Goal: Information Seeking & Learning: Check status

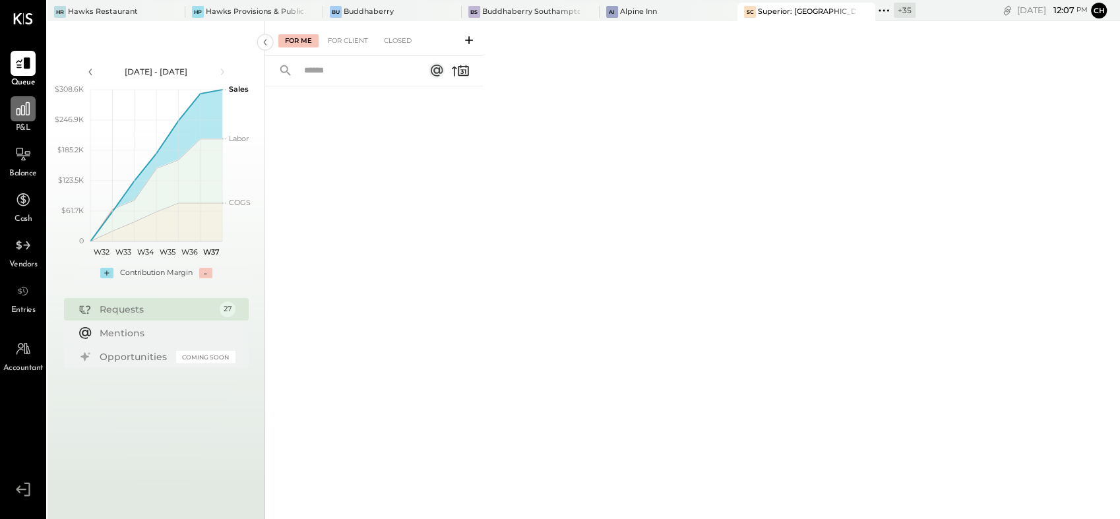
click at [16, 111] on icon at bounding box center [22, 108] width 13 height 13
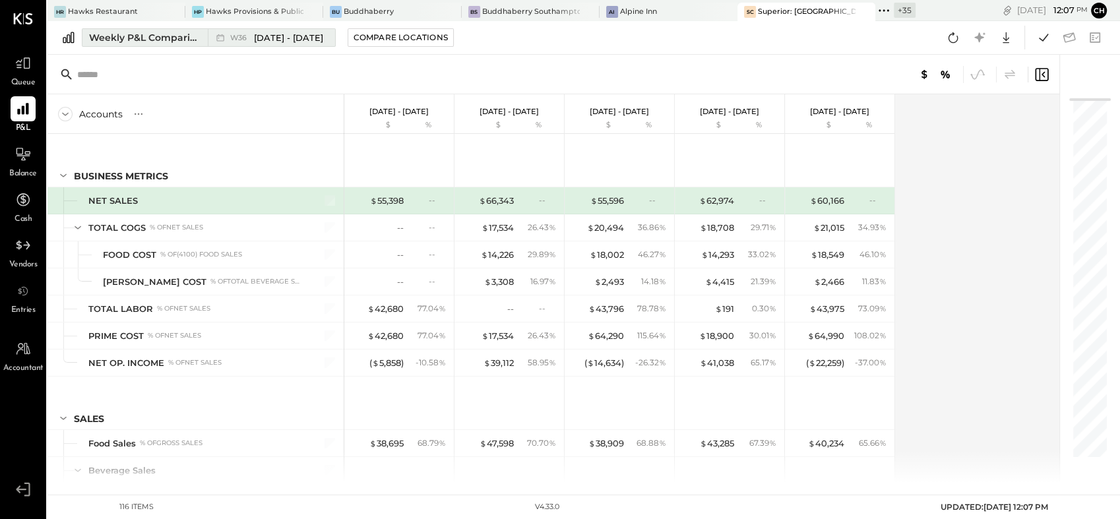
click at [145, 38] on div "Weekly P&L Comparison" at bounding box center [144, 37] width 111 height 13
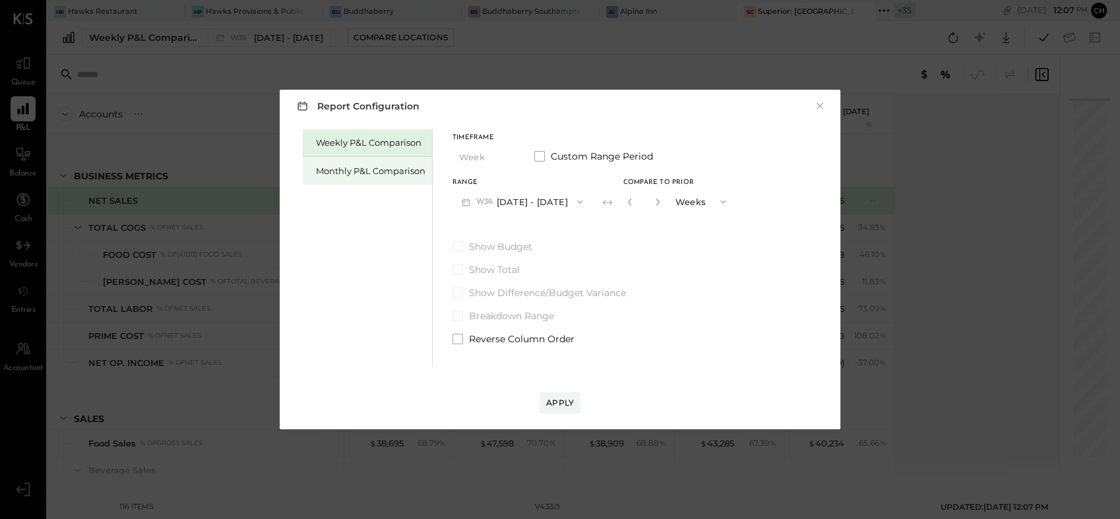
click at [323, 170] on div "Monthly P&L Comparison" at bounding box center [371, 171] width 110 height 13
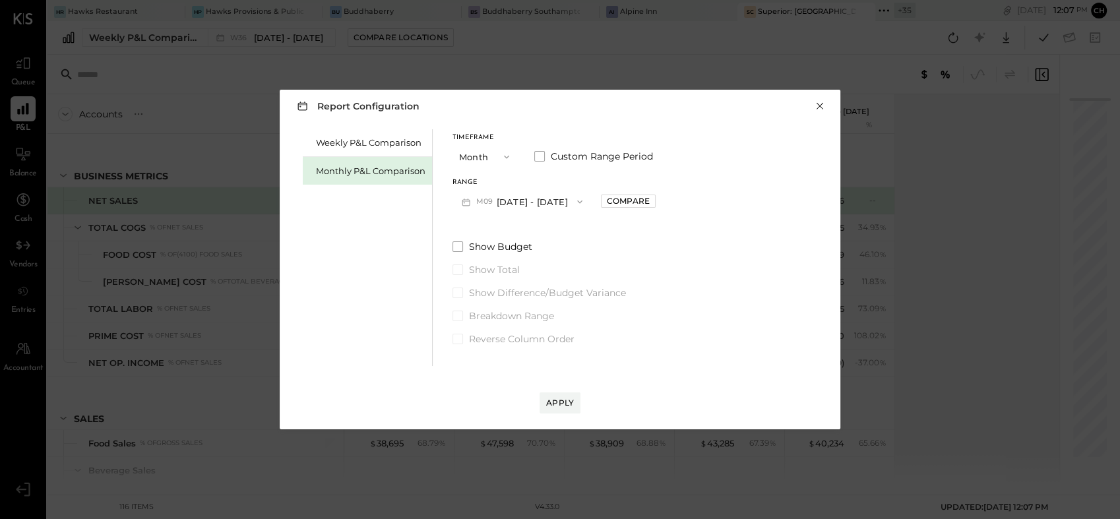
click at [821, 106] on button "×" at bounding box center [820, 106] width 12 height 13
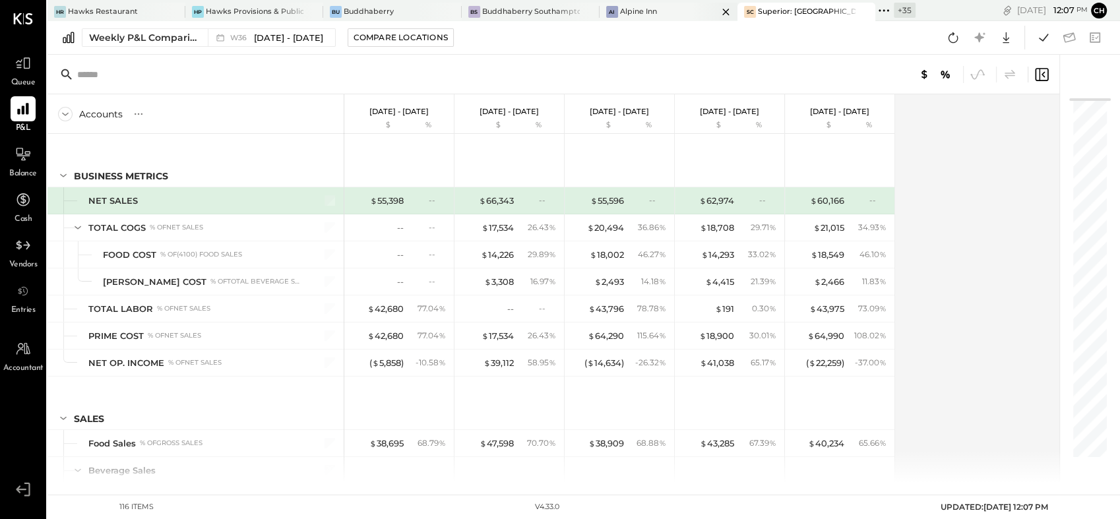
click at [649, 11] on div "AI Alpine Inn" at bounding box center [659, 12] width 118 height 12
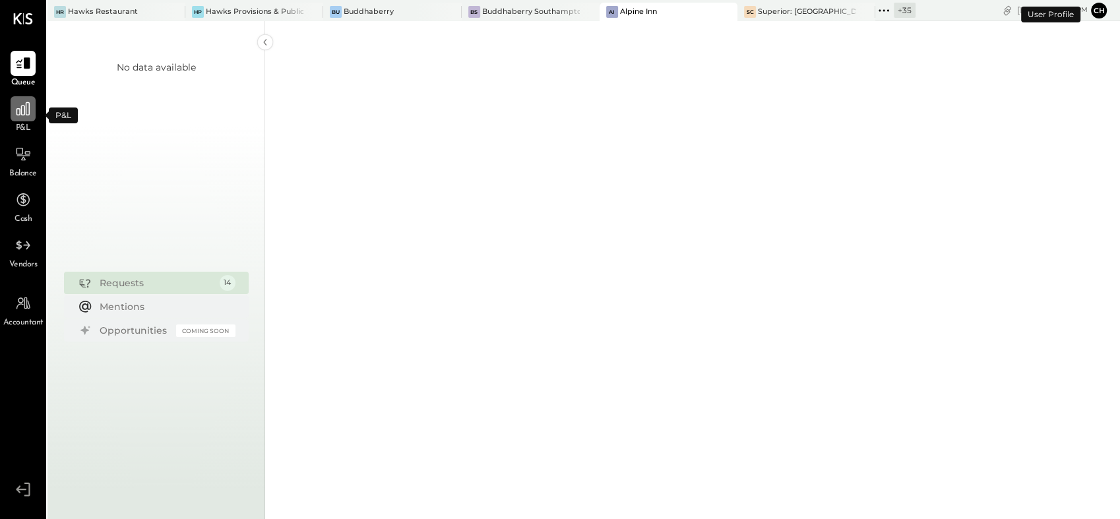
click at [26, 115] on icon at bounding box center [23, 108] width 17 height 17
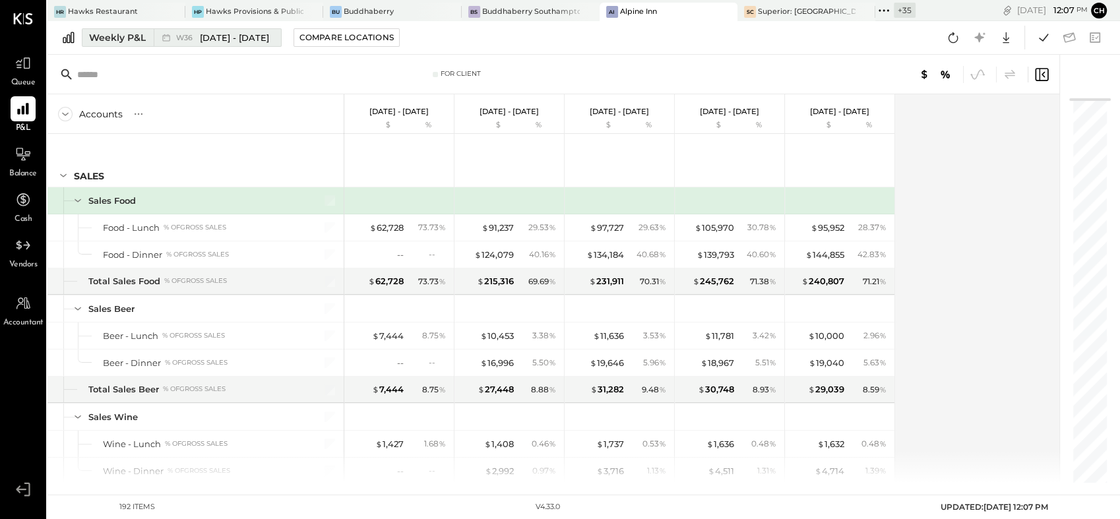
click at [196, 37] on div "W36 [DATE] - [DATE]" at bounding box center [222, 38] width 93 height 13
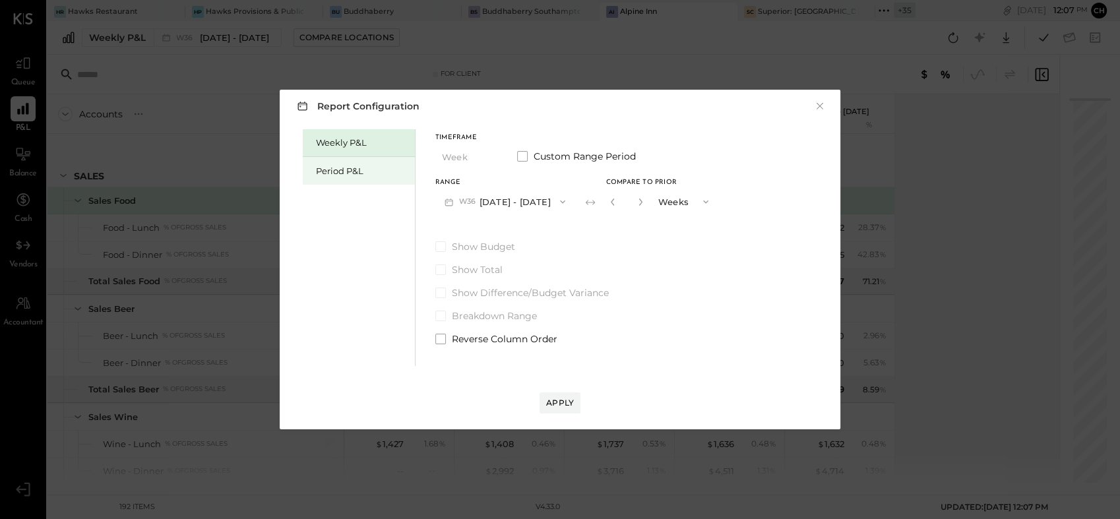
click at [336, 169] on div "Period P&L" at bounding box center [362, 171] width 92 height 13
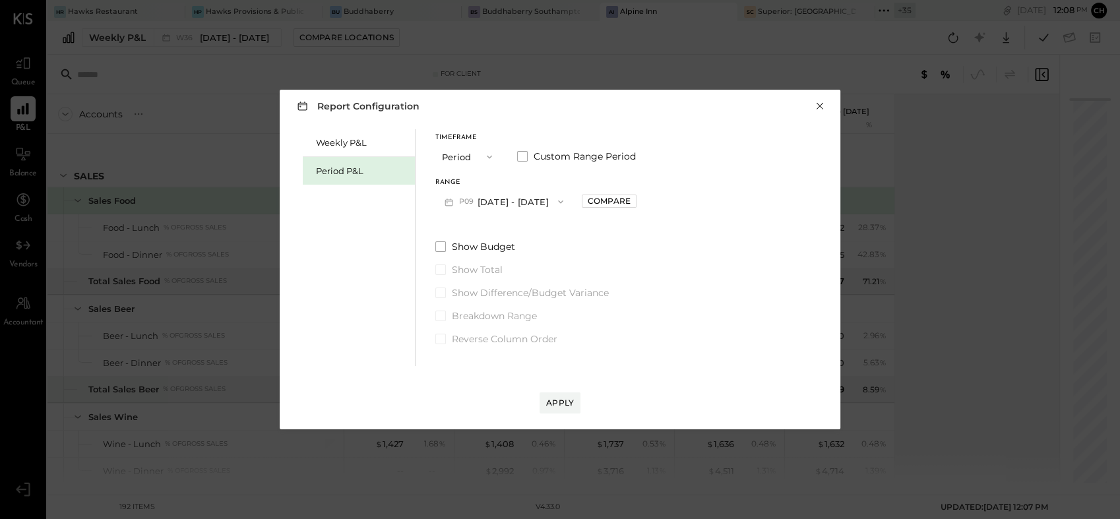
click at [819, 108] on button "×" at bounding box center [820, 106] width 12 height 13
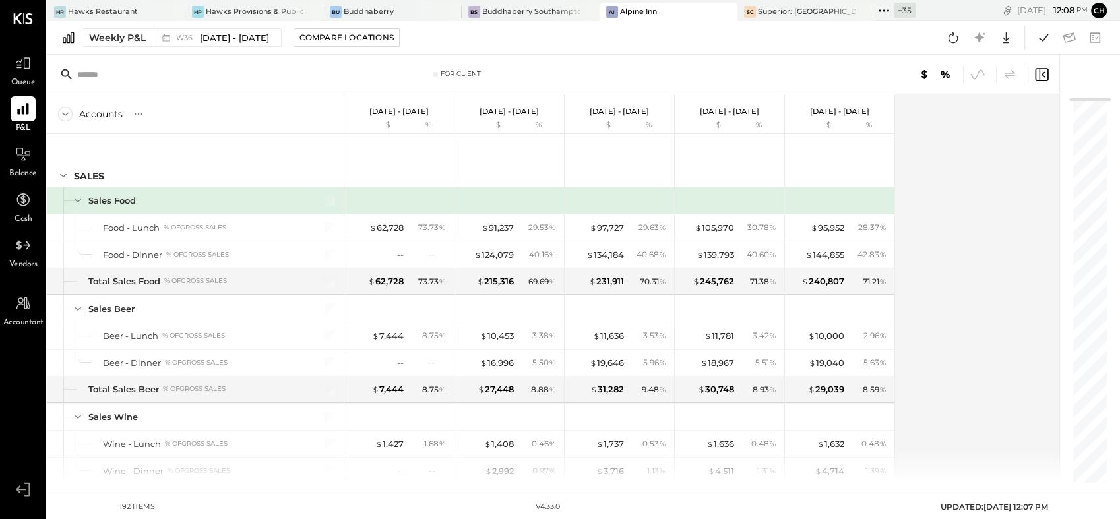
click at [883, 9] on icon at bounding box center [884, 10] width 2 height 2
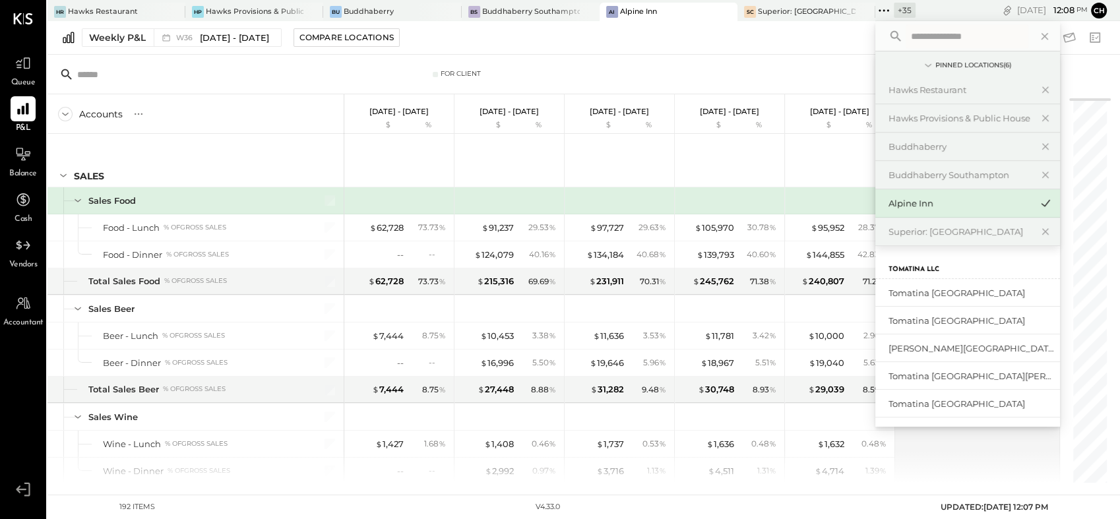
click at [908, 36] on input "text" at bounding box center [967, 36] width 123 height 24
type input "*******"
click at [897, 287] on div "Tomatina [GEOGRAPHIC_DATA]" at bounding box center [960, 293] width 143 height 13
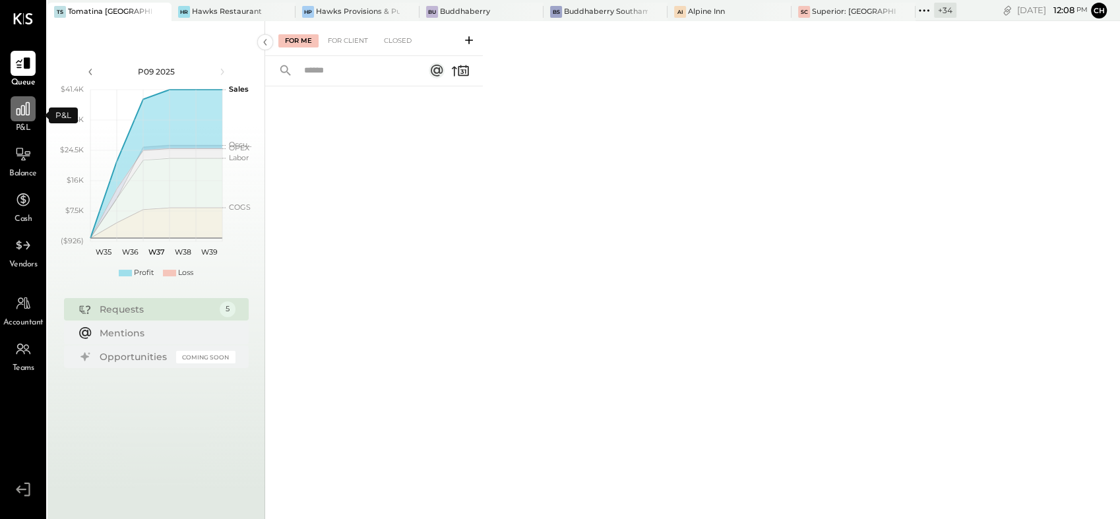
click at [18, 116] on icon at bounding box center [23, 108] width 17 height 17
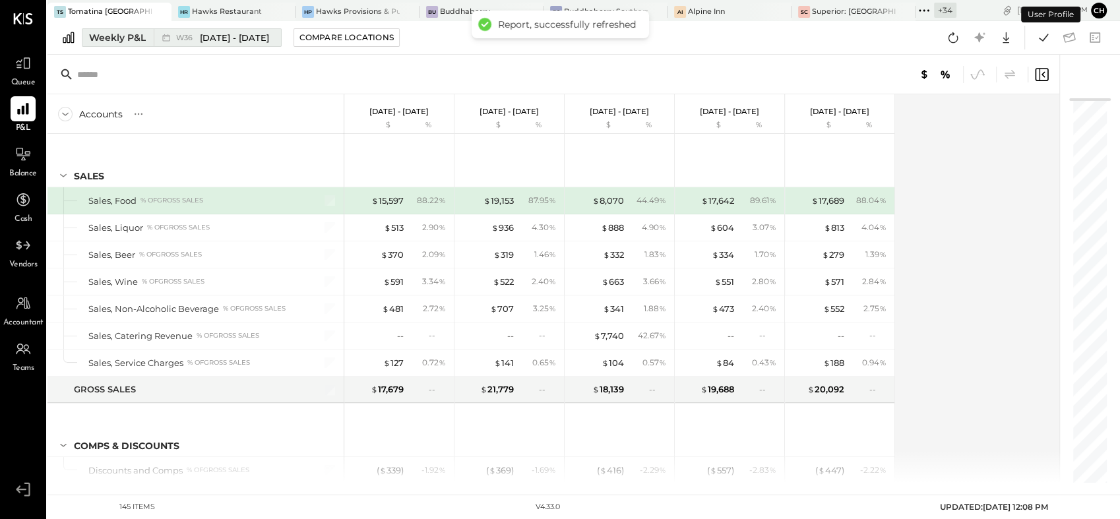
click at [126, 44] on div "Weekly P&L" at bounding box center [117, 37] width 57 height 13
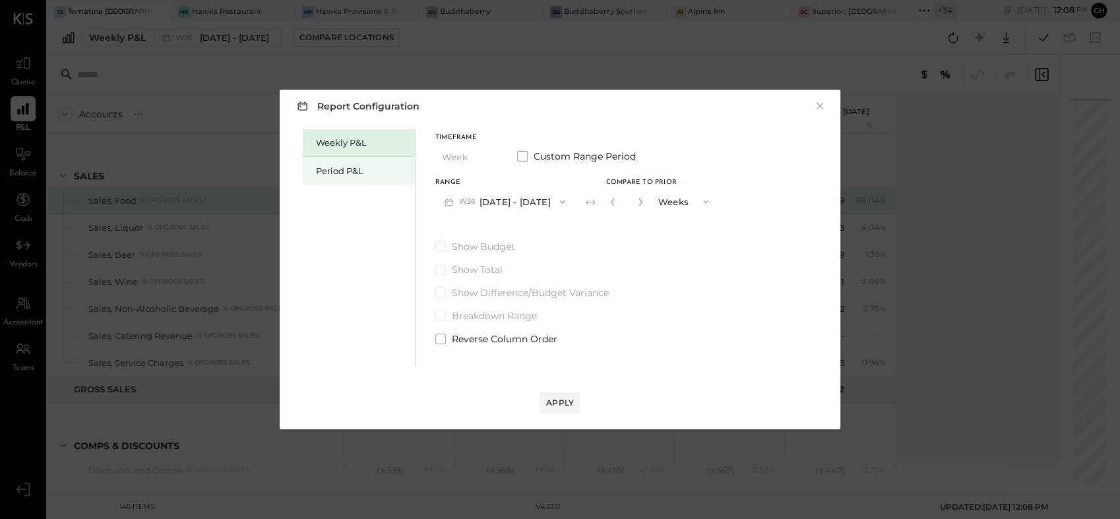
click at [311, 166] on div "Period P&L" at bounding box center [359, 171] width 112 height 28
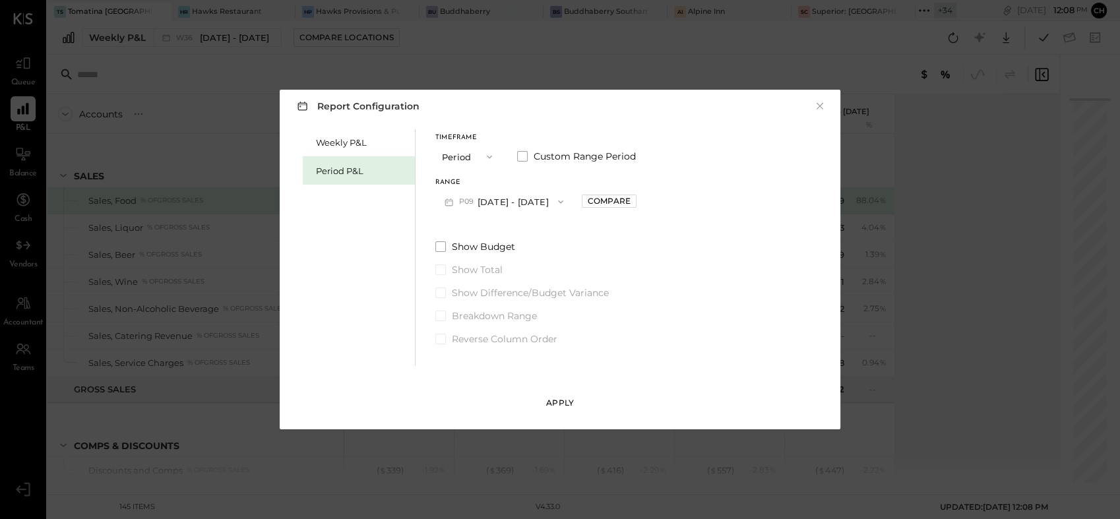
click at [561, 406] on div "Apply" at bounding box center [560, 402] width 28 height 11
